Goal: Transaction & Acquisition: Book appointment/travel/reservation

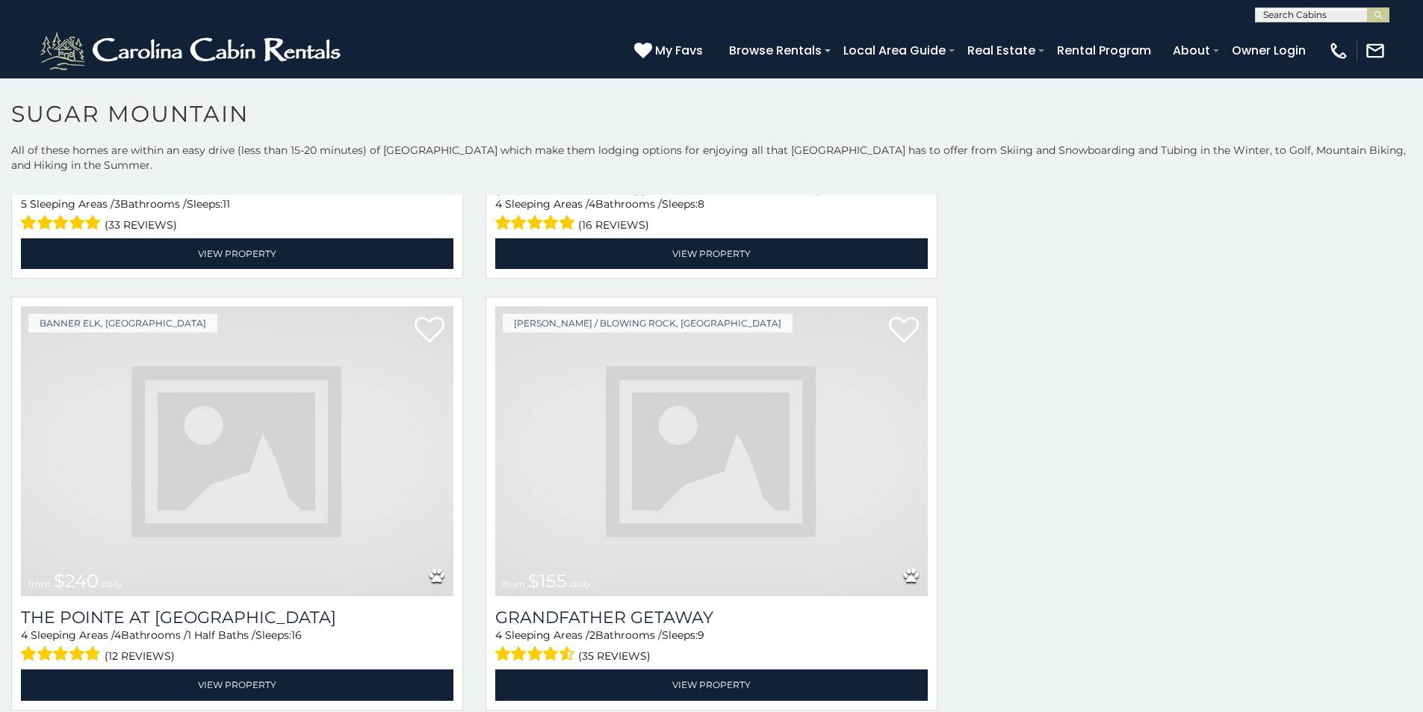
scroll to position [3748, 0]
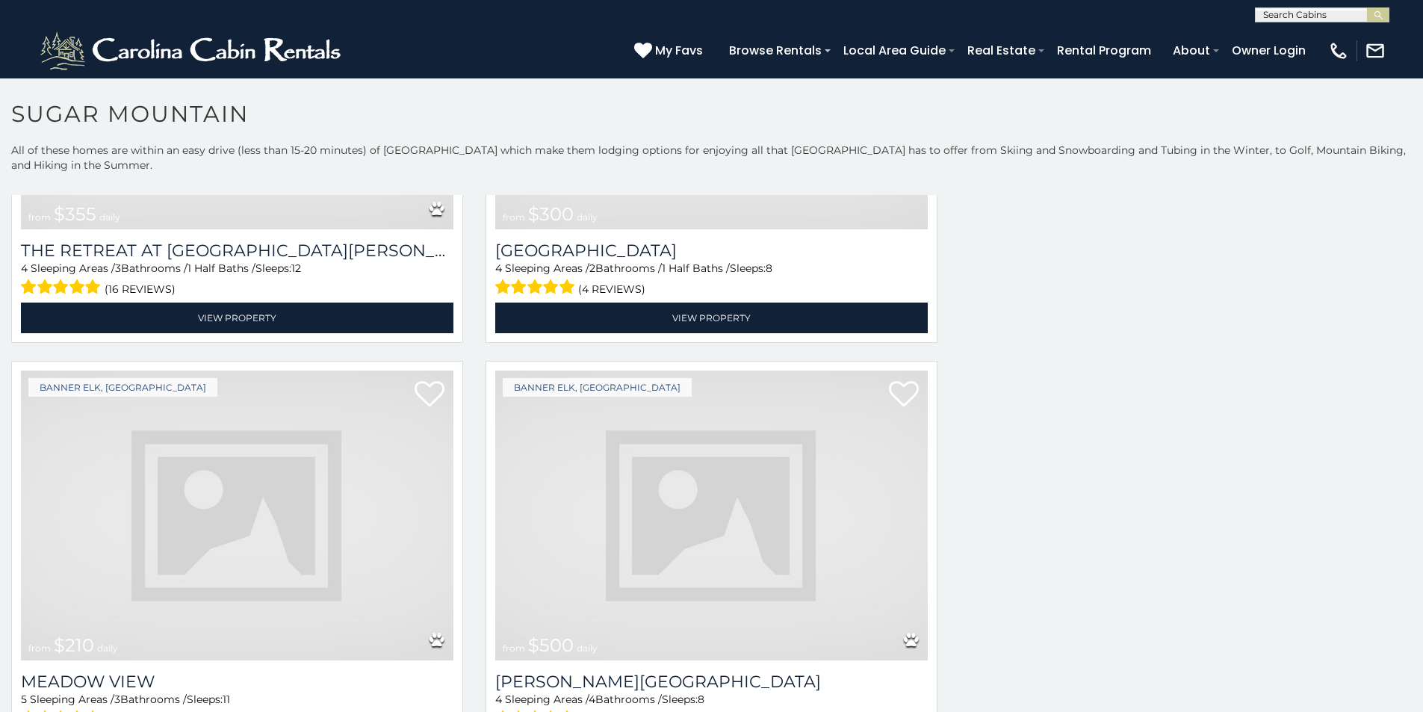
click at [229, 424] on img at bounding box center [237, 516] width 433 height 290
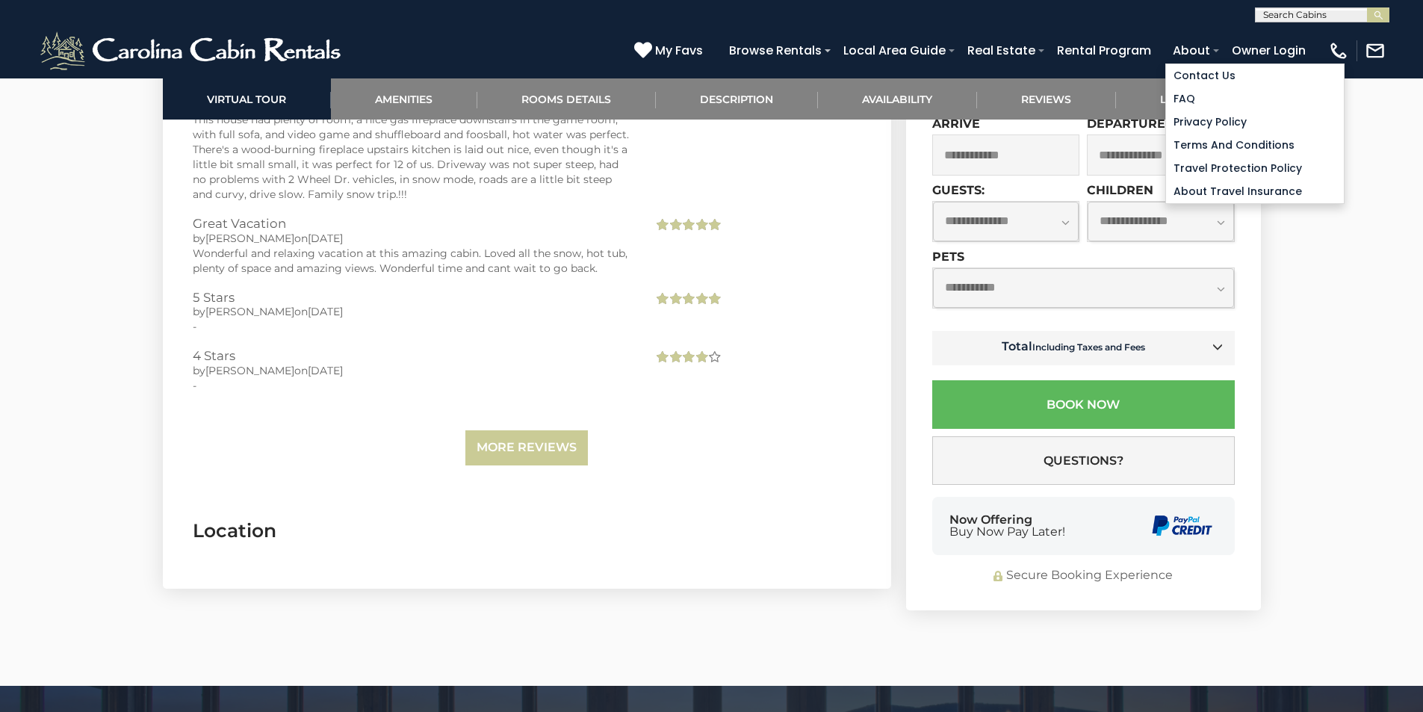
scroll to position [3383, 0]
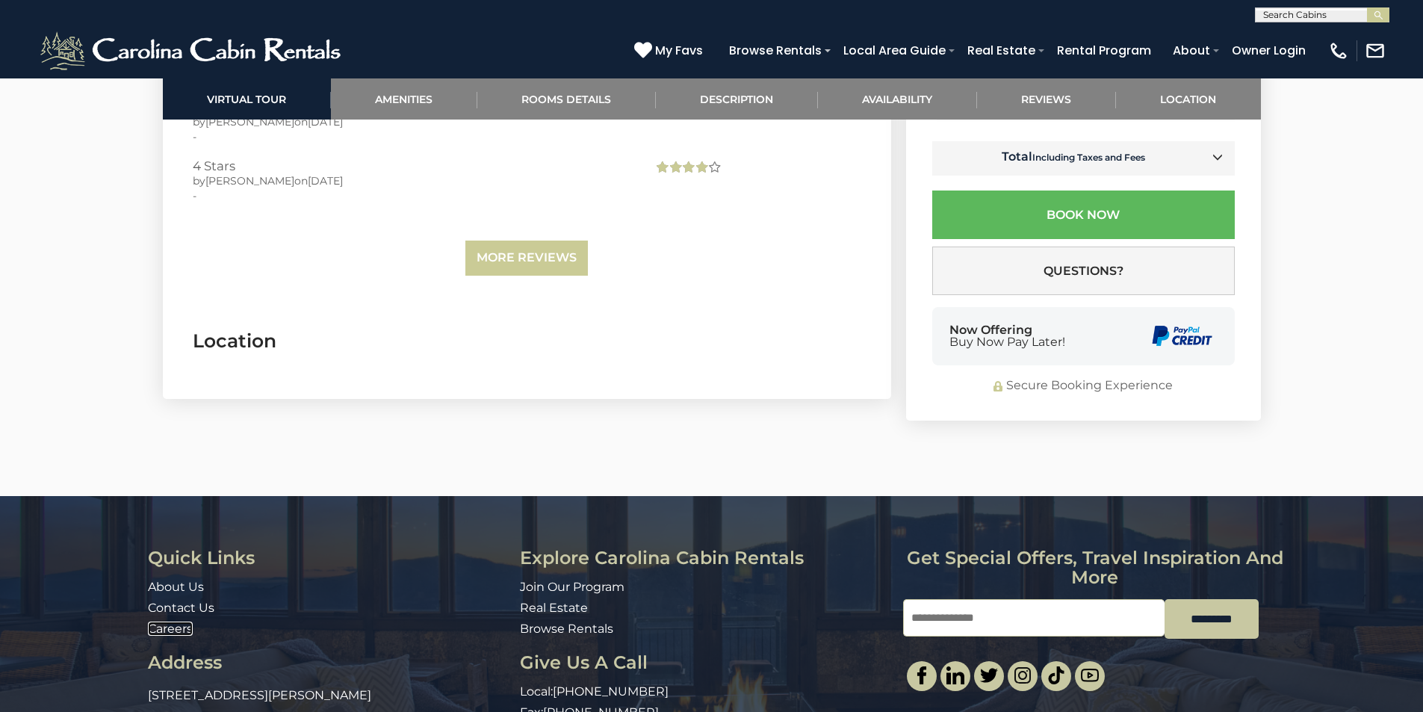
click at [175, 622] on link "Careers" at bounding box center [170, 629] width 45 height 14
